Goal: Register for event/course

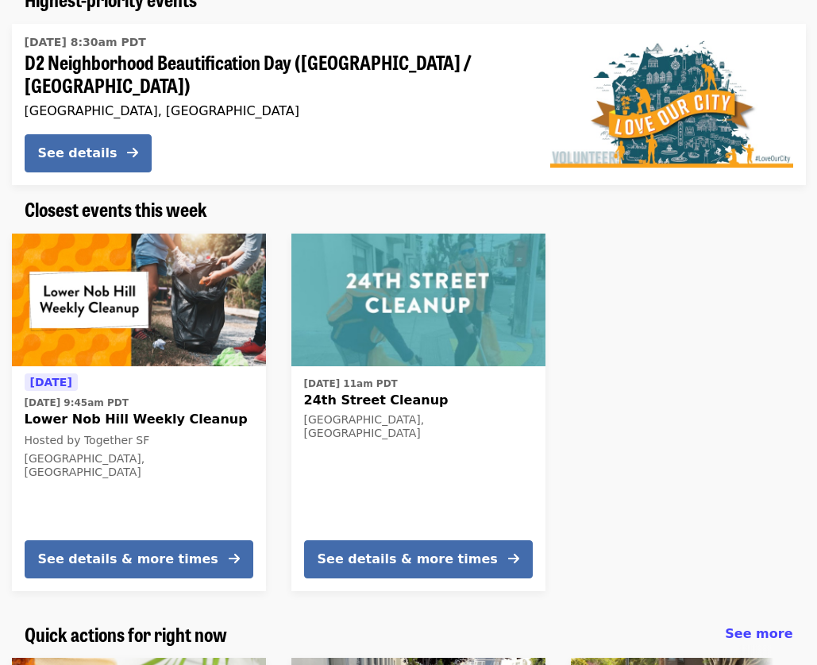
scroll to position [280, 0]
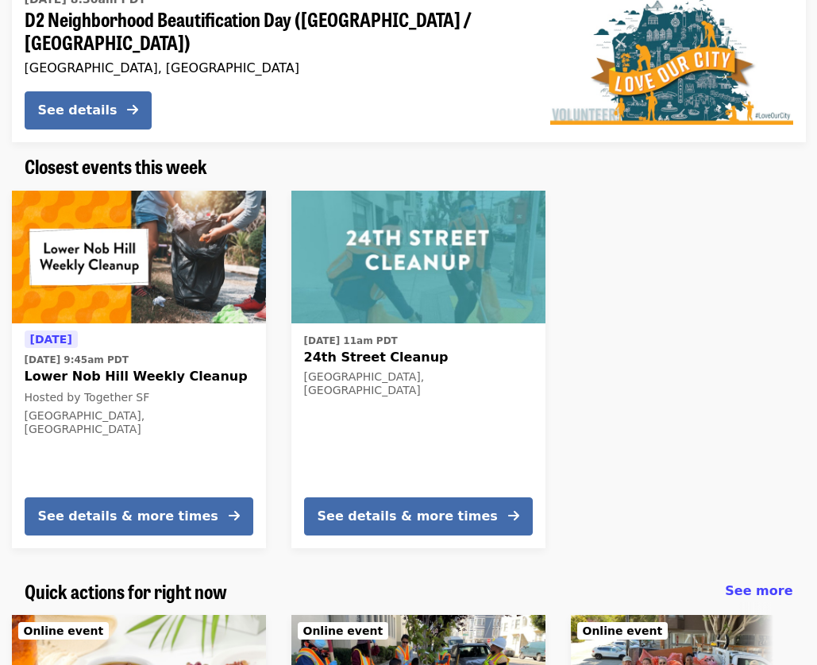
click at [509, 370] on div "[GEOGRAPHIC_DATA], [GEOGRAPHIC_DATA]" at bounding box center [418, 383] width 229 height 27
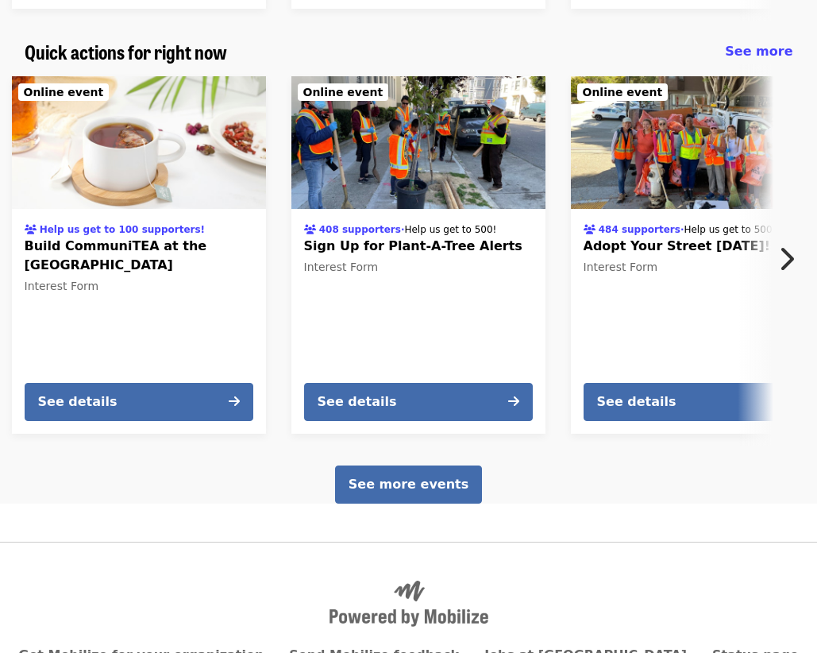
scroll to position [2299, 0]
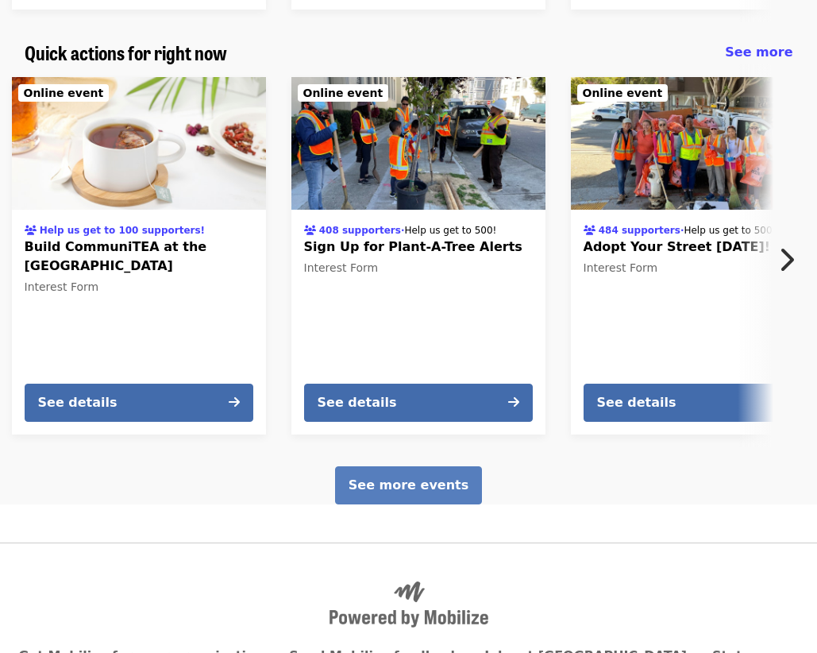
click at [426, 467] on button "See more events" at bounding box center [408, 485] width 147 height 38
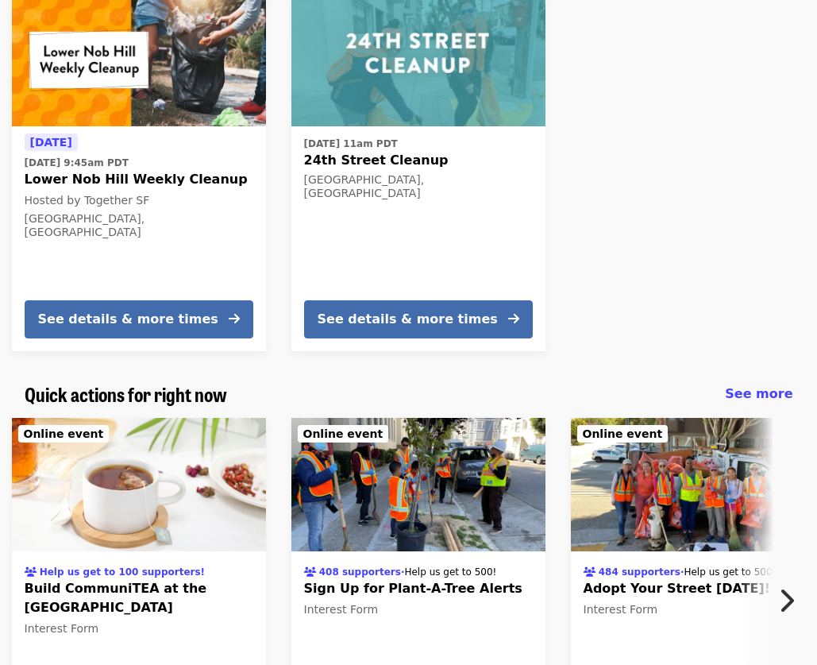
scroll to position [219, 0]
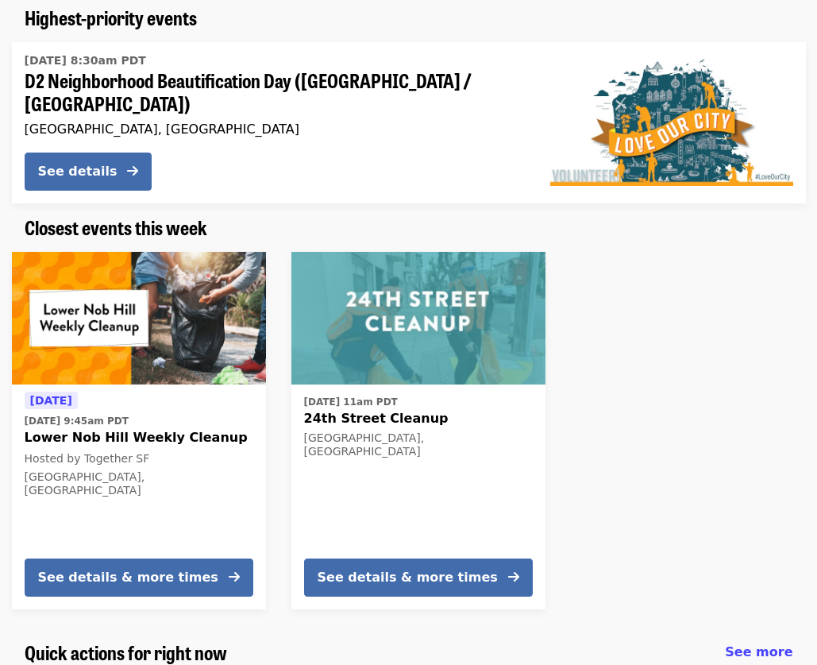
click at [423, 451] on div "[DATE] 11am PDT [GEOGRAPHIC_DATA] Cleanup [GEOGRAPHIC_DATA], [GEOGRAPHIC_DATA]" at bounding box center [418, 468] width 229 height 154
